Goal: Task Accomplishment & Management: Use online tool/utility

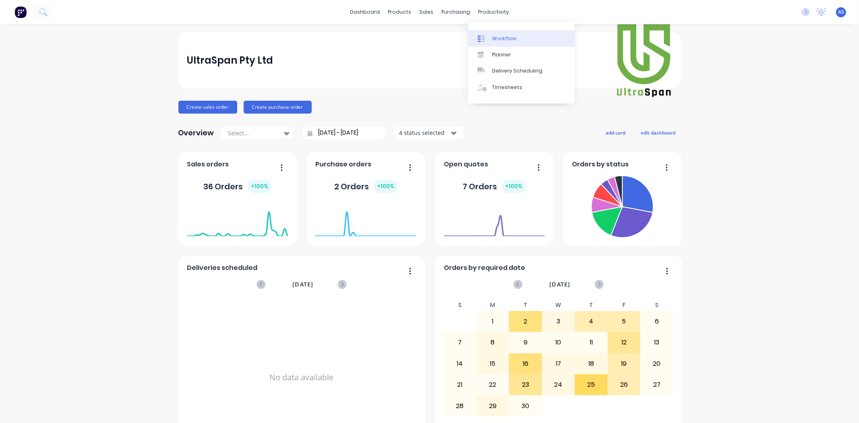
click at [494, 34] on link "Workflow" at bounding box center [521, 38] width 107 height 16
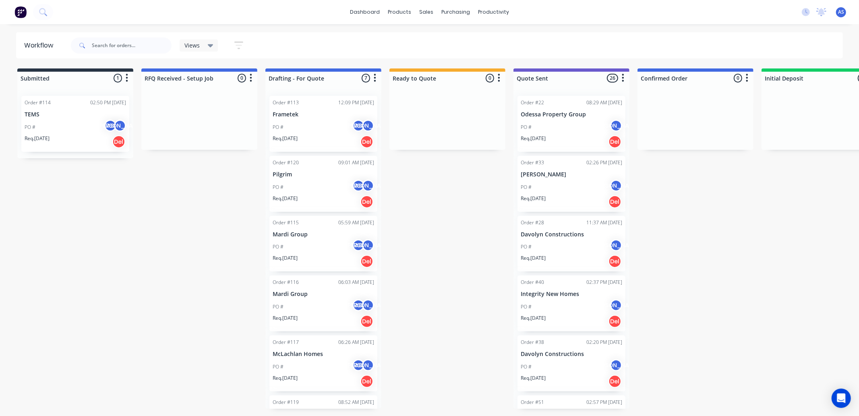
click at [52, 107] on div "Order #114 02:50 PM 24/09/25 TEMS PO # AS JO Req. 24/09/25 Del" at bounding box center [75, 124] width 108 height 56
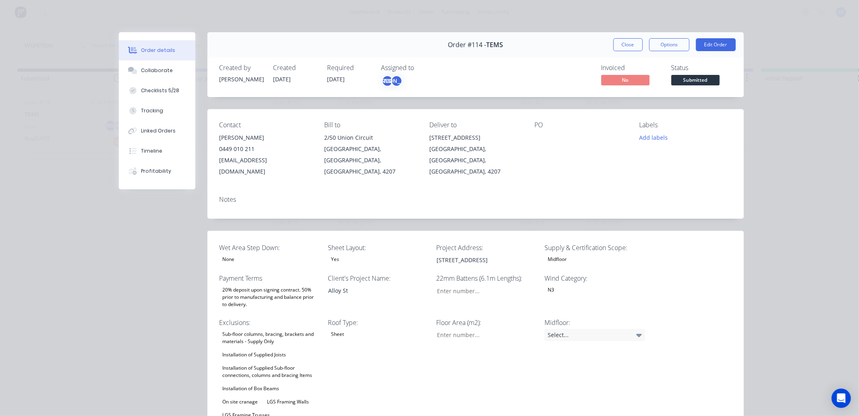
type input "16"
type input "97"
click at [151, 67] on div "Collaborate" at bounding box center [157, 70] width 32 height 7
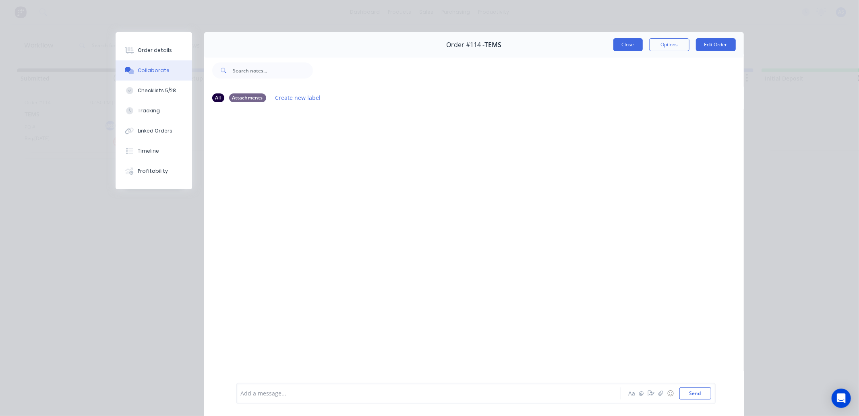
click at [617, 45] on button "Close" at bounding box center [627, 44] width 29 height 13
